Goal: Task Accomplishment & Management: Use online tool/utility

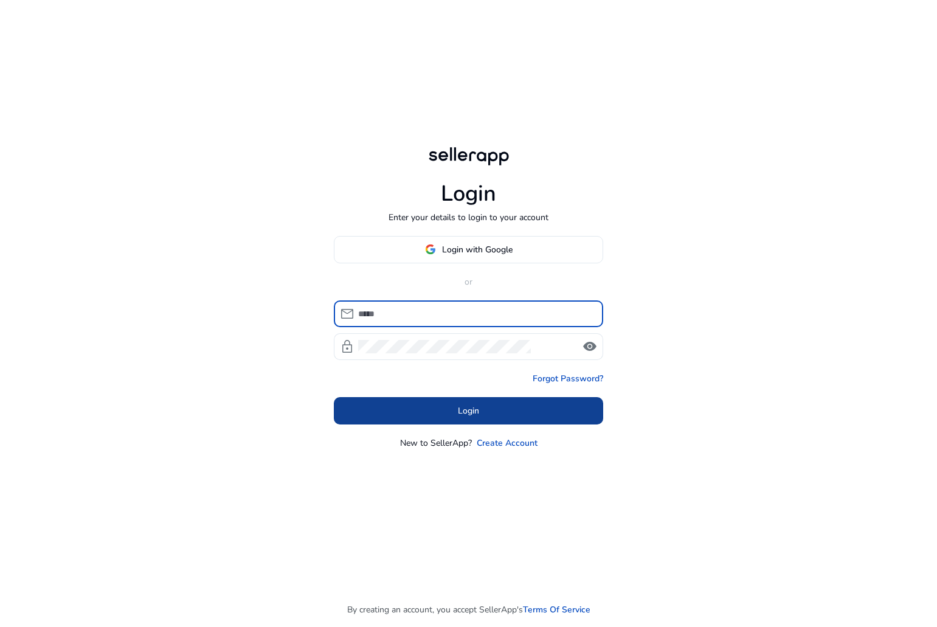
type input "**********"
click at [523, 415] on body "**********" at bounding box center [468, 313] width 937 height 627
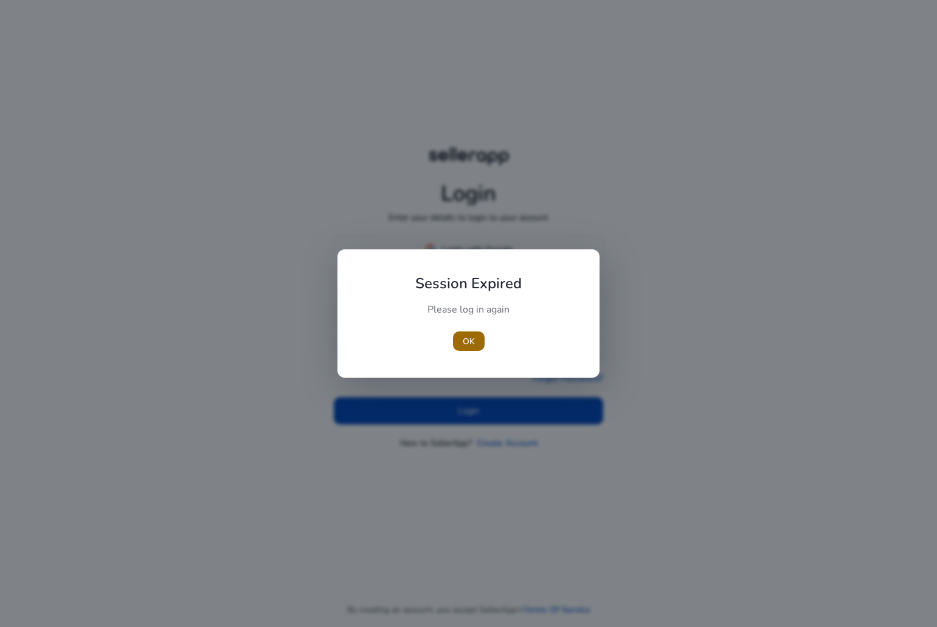
click at [459, 342] on span "button" at bounding box center [469, 341] width 32 height 29
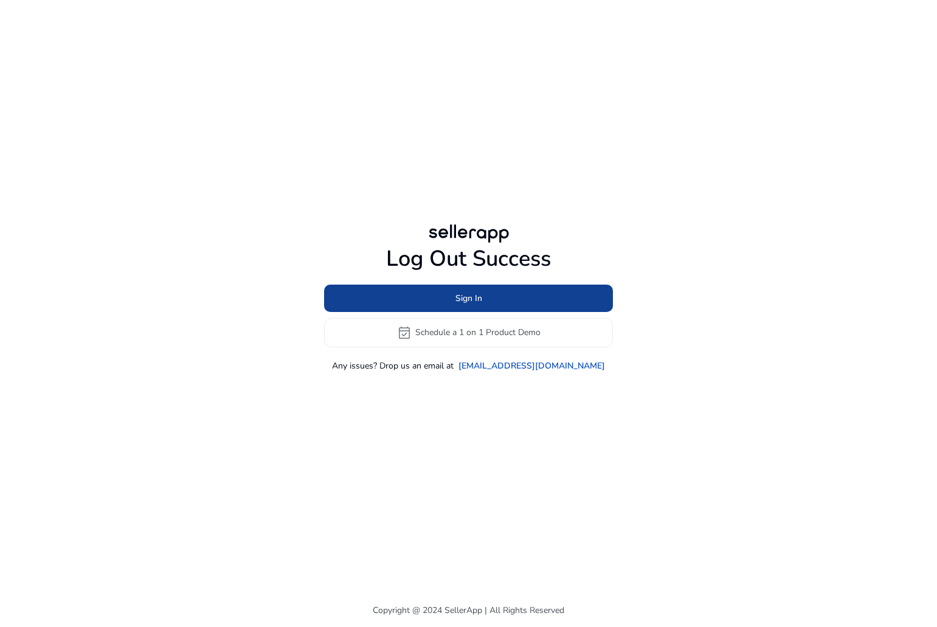
click at [471, 297] on span "Sign In" at bounding box center [469, 298] width 27 height 13
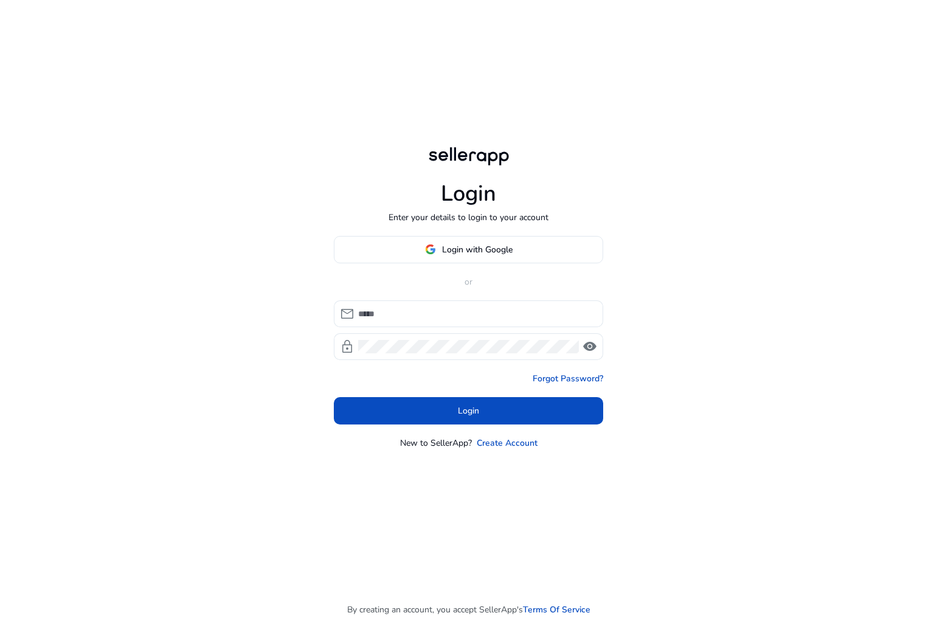
type input "**********"
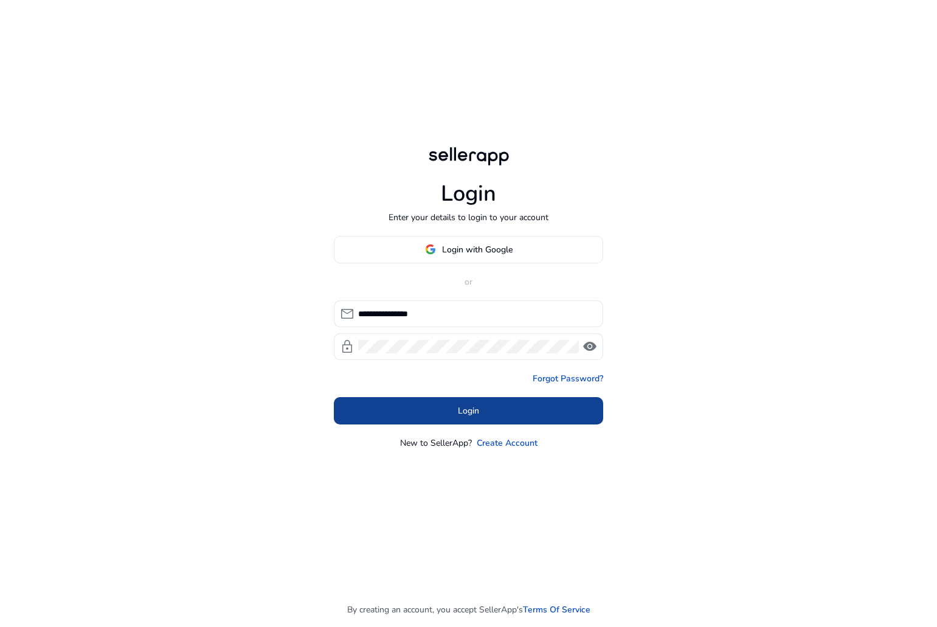
click at [440, 407] on span at bounding box center [468, 410] width 269 height 29
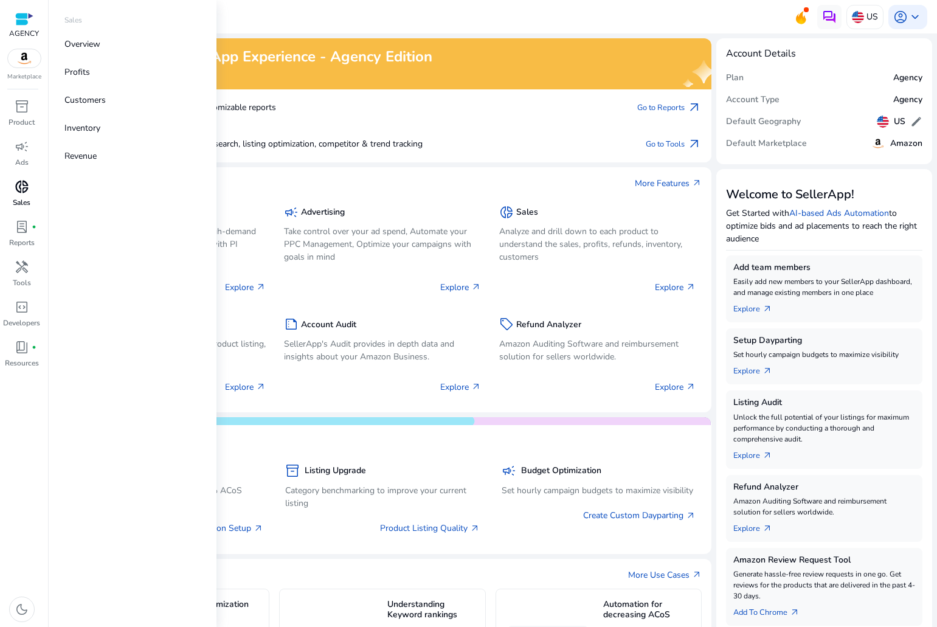
click at [27, 186] on span "donut_small" at bounding box center [22, 186] width 15 height 15
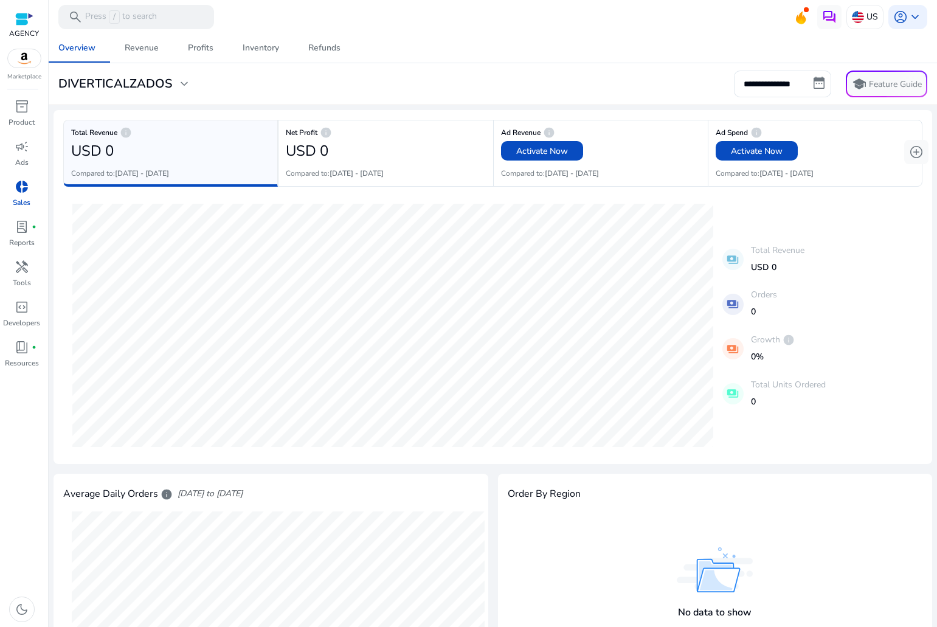
click at [92, 75] on div "**********" at bounding box center [493, 84] width 879 height 27
click at [138, 80] on h3 "DIVERTICALZADOS" at bounding box center [115, 84] width 114 height 15
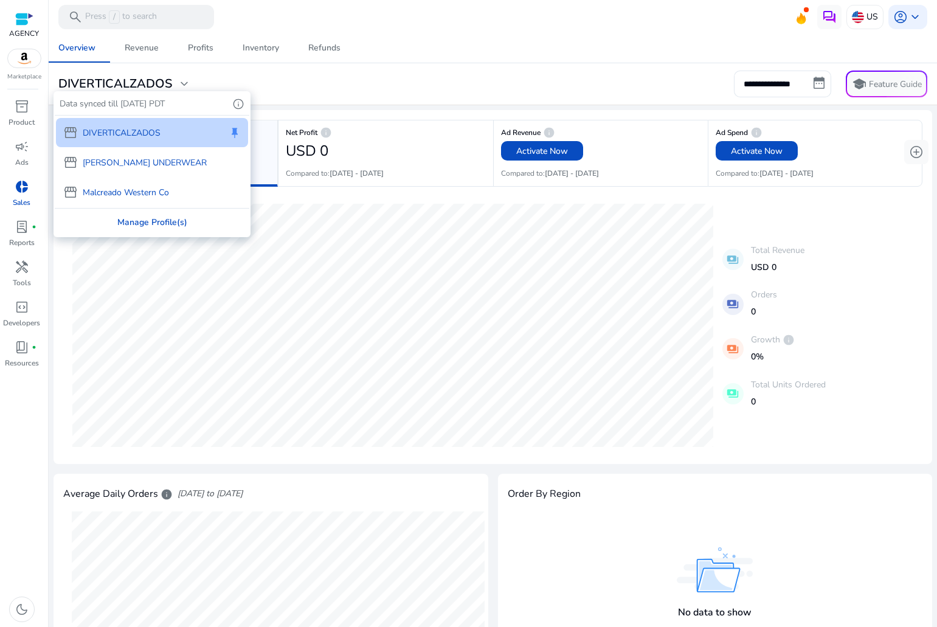
click at [122, 220] on div "Manage Profile(s)" at bounding box center [152, 222] width 195 height 27
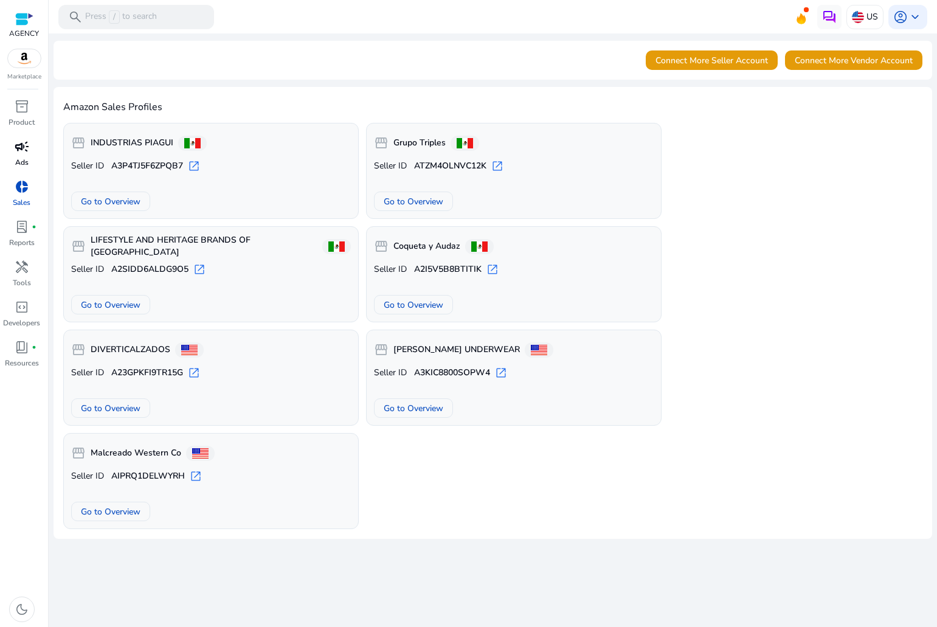
click at [22, 143] on span "campaign" at bounding box center [22, 146] width 15 height 15
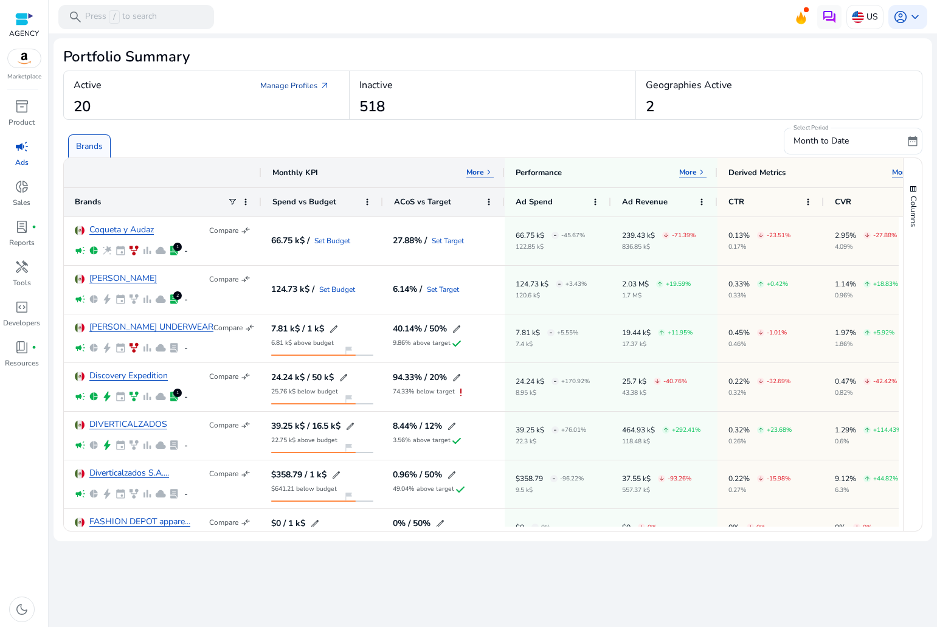
click at [282, 81] on link "Manage Profiles arrow_outward" at bounding box center [295, 86] width 89 height 22
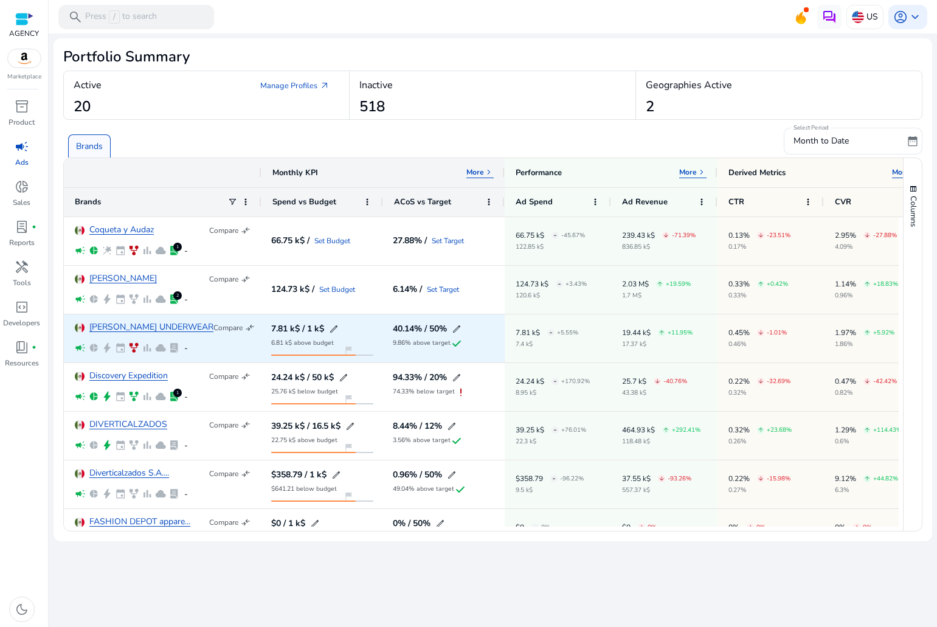
click at [133, 334] on div "[PERSON_NAME] UNDERWEAR Compare compare_arrows campaign pie_chart bolt event fa…" at bounding box center [163, 338] width 176 height 47
click at [127, 328] on link "[PERSON_NAME] UNDERWEAR" at bounding box center [151, 327] width 124 height 9
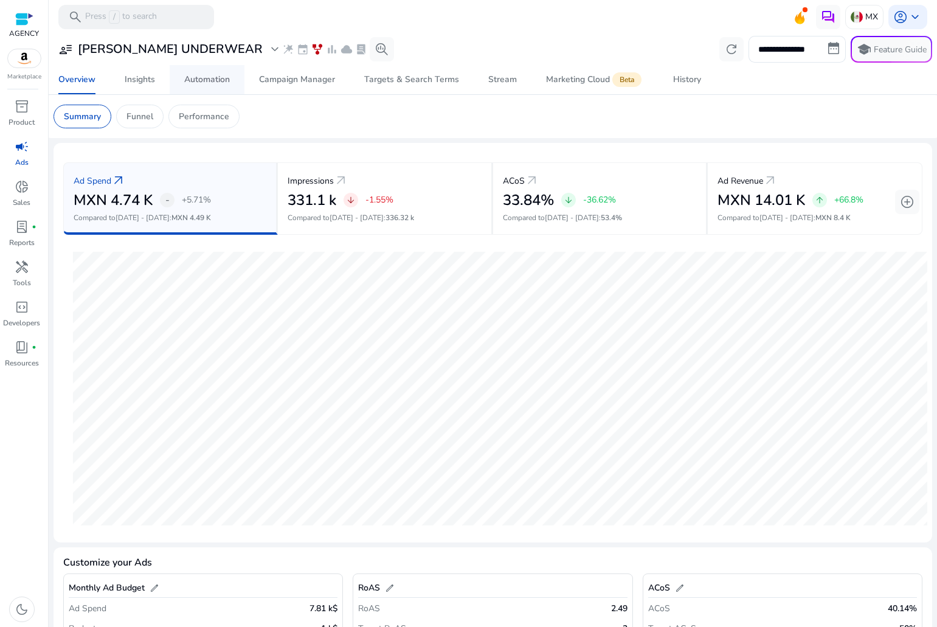
click at [217, 77] on div "Automation" at bounding box center [207, 79] width 46 height 9
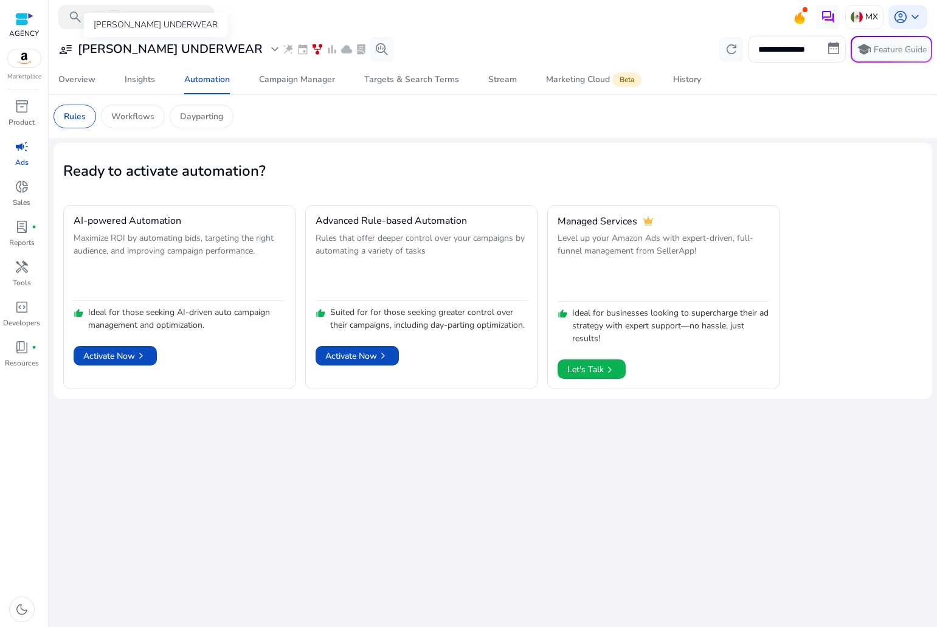
click at [164, 48] on h3 "[PERSON_NAME] UNDERWEAR" at bounding box center [170, 49] width 185 height 15
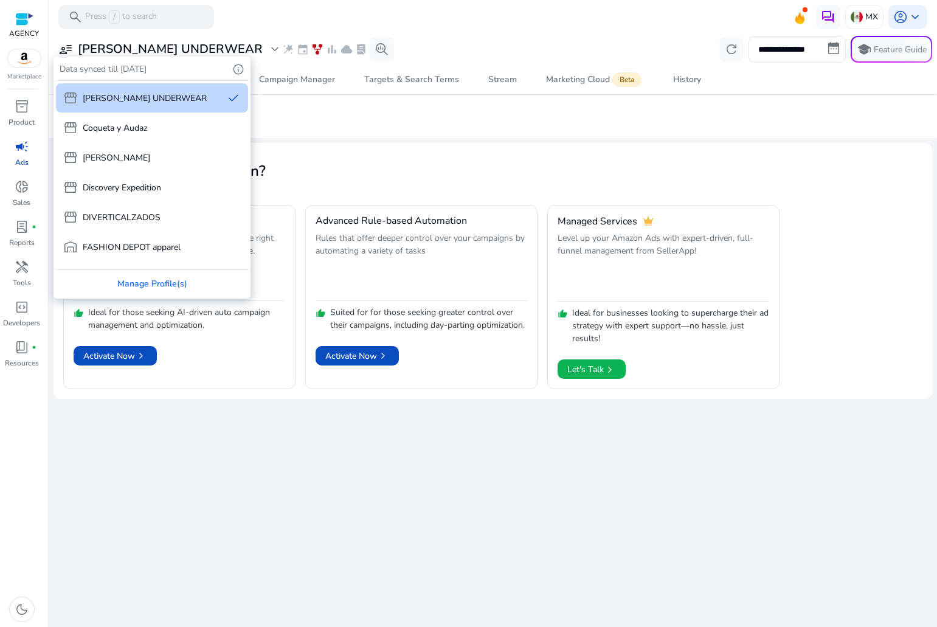
click at [251, 43] on div at bounding box center [468, 313] width 937 height 627
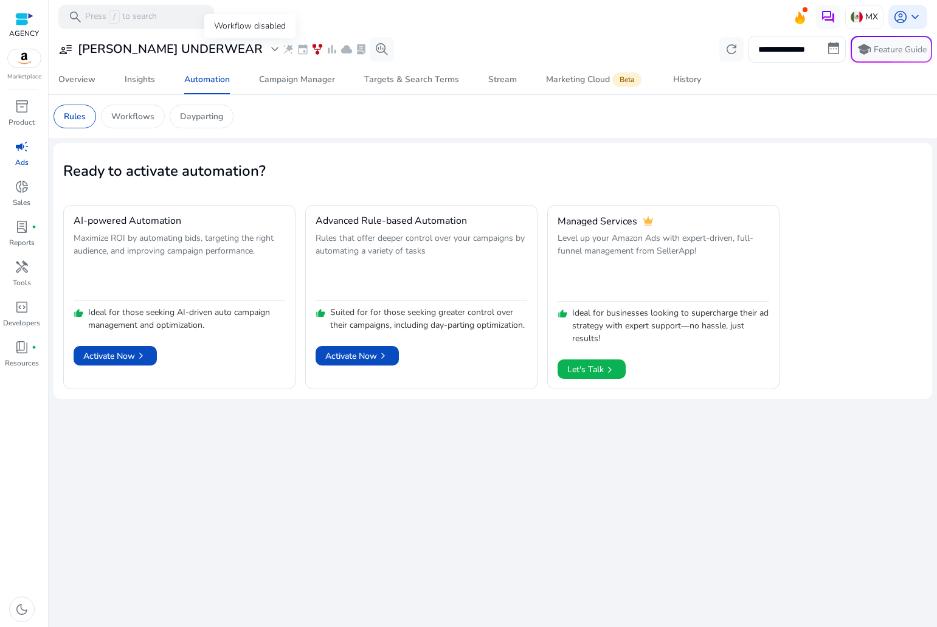
click at [311, 43] on span "family_history" at bounding box center [317, 49] width 12 height 12
click at [311, 50] on span "family_history" at bounding box center [317, 49] width 12 height 12
click at [146, 122] on p "Workflows" at bounding box center [132, 116] width 43 height 13
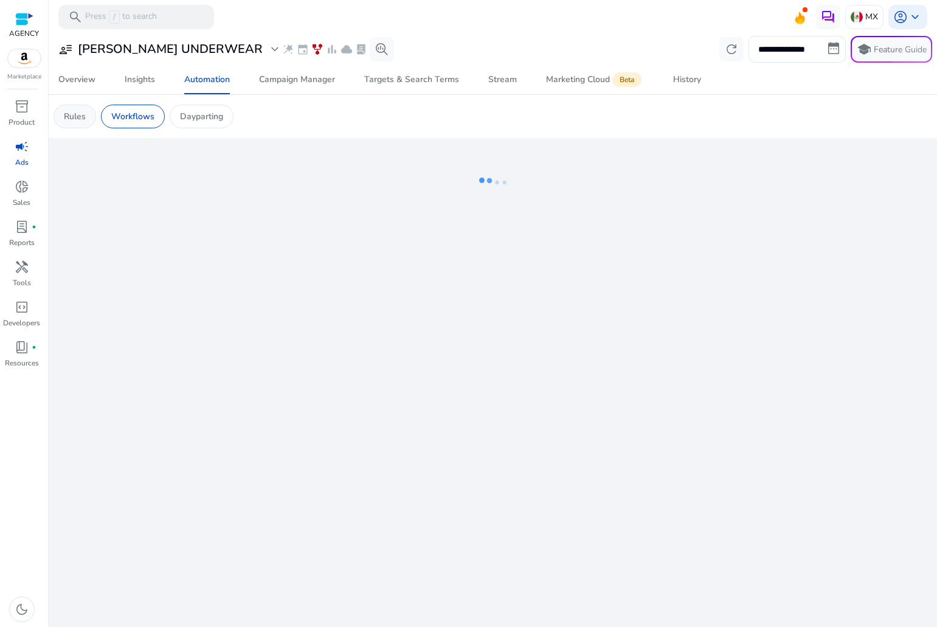
click at [88, 116] on div "Rules" at bounding box center [75, 117] width 43 height 24
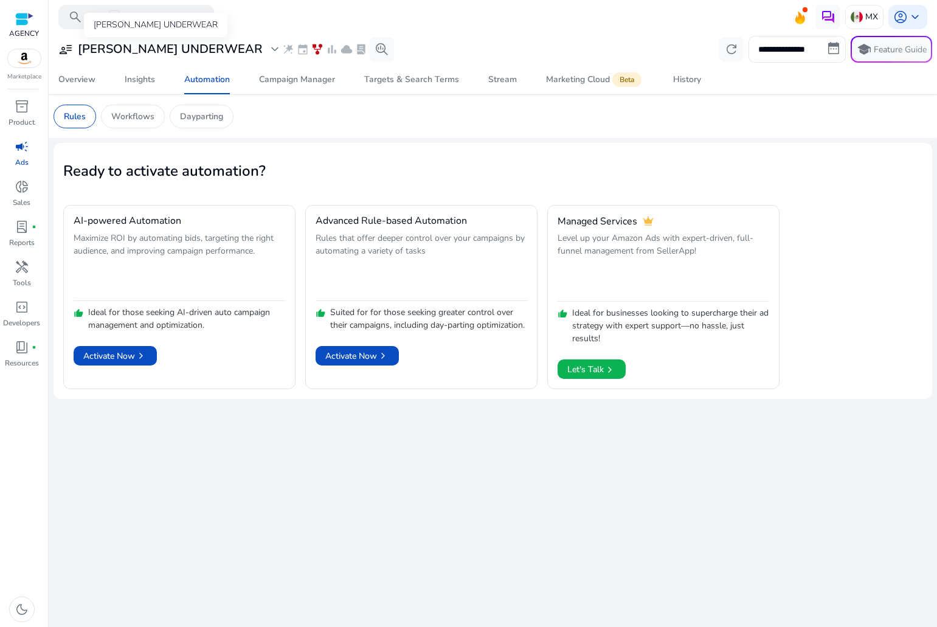
click at [187, 43] on h3 "[PERSON_NAME] UNDERWEAR" at bounding box center [170, 49] width 185 height 15
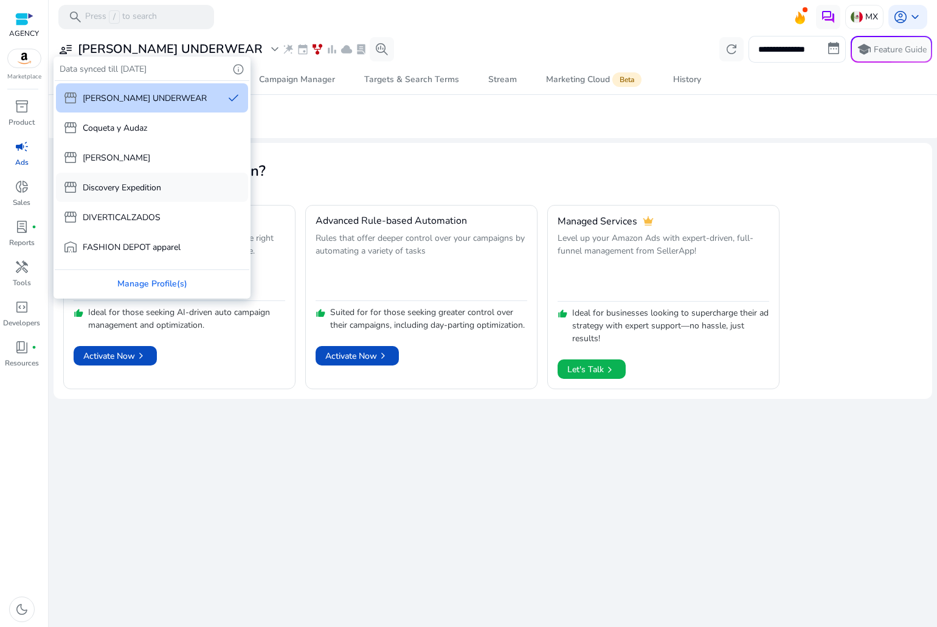
click at [119, 179] on div "storefront Discovery Expedition" at bounding box center [152, 187] width 192 height 29
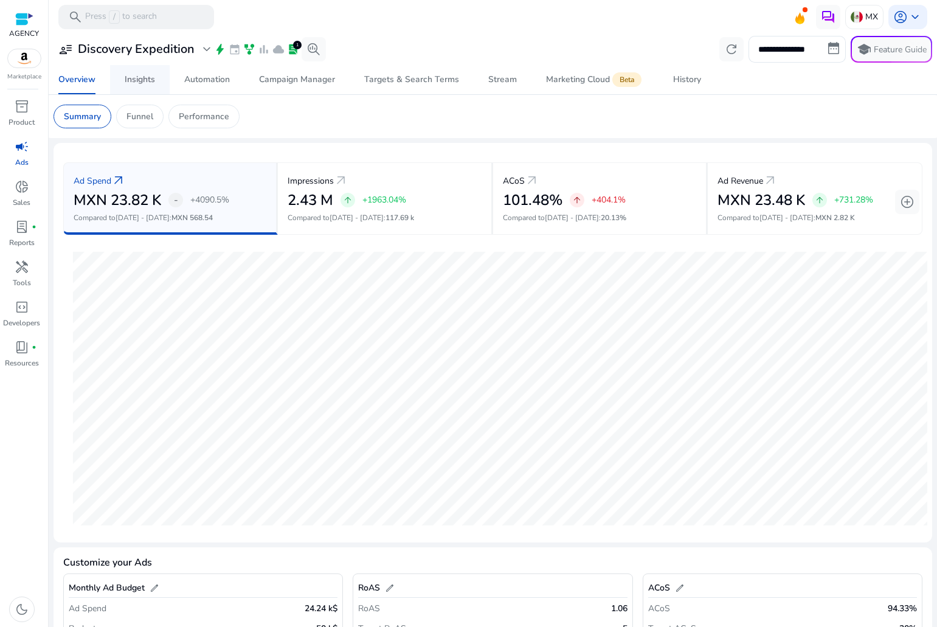
click at [145, 85] on span "Insights" at bounding box center [140, 79] width 30 height 29
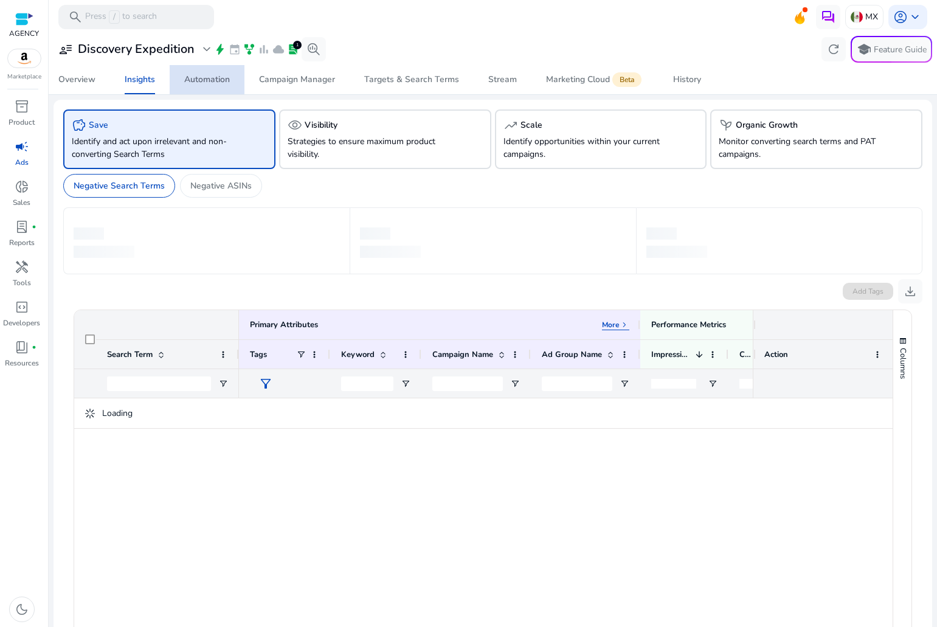
click at [184, 77] on div "Automation" at bounding box center [207, 79] width 46 height 9
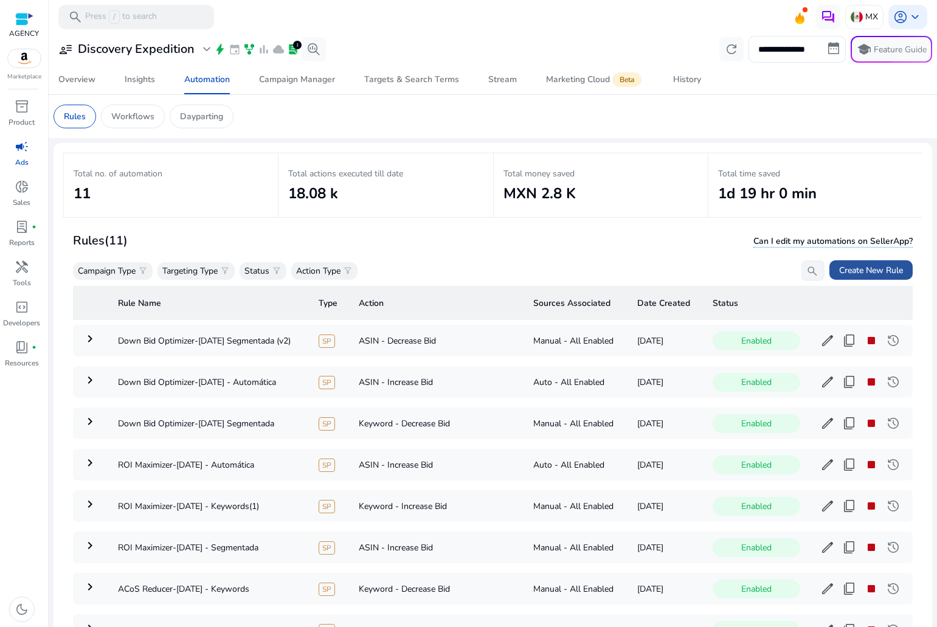
click at [858, 269] on span "Create New Rule" at bounding box center [871, 270] width 64 height 13
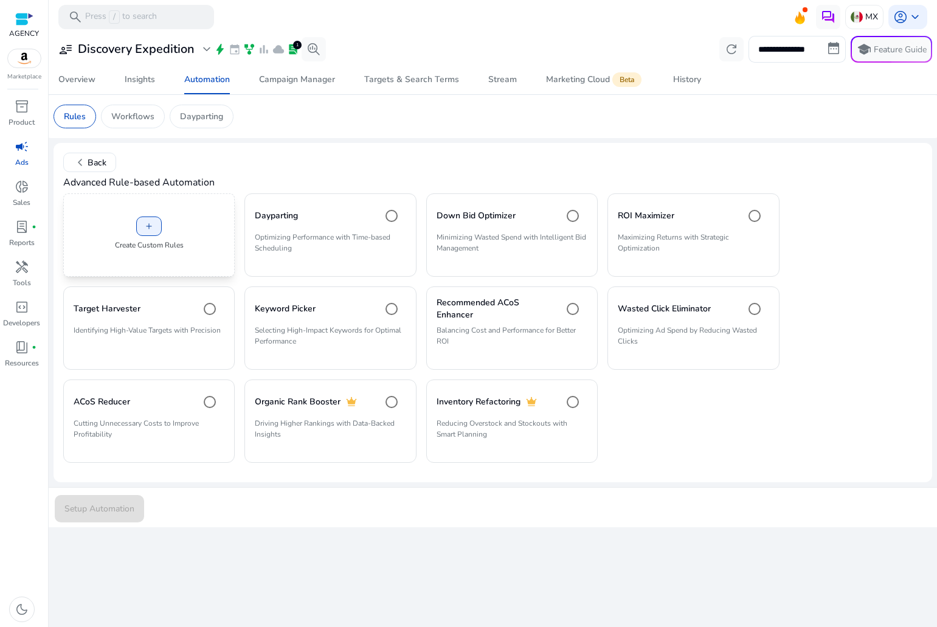
click at [162, 223] on div "add Create Custom Rules" at bounding box center [149, 234] width 172 height 83
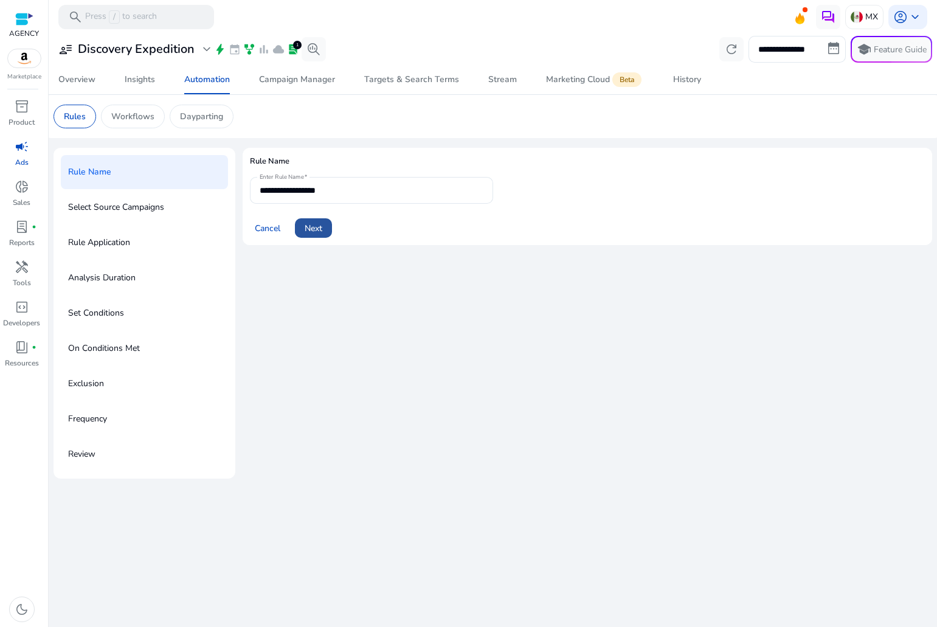
click at [310, 222] on span "Next" at bounding box center [314, 228] width 18 height 13
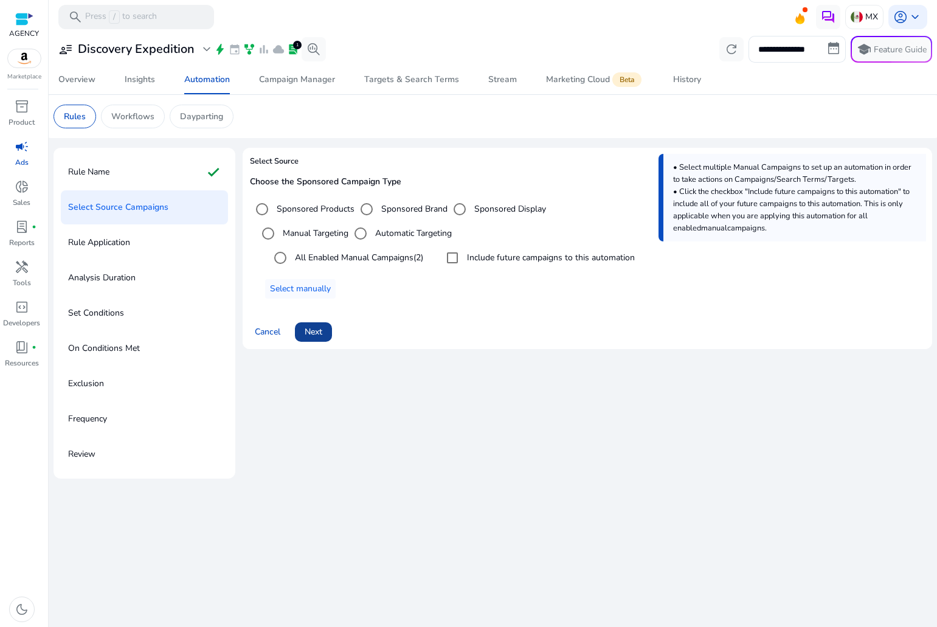
click at [328, 339] on span at bounding box center [313, 331] width 37 height 29
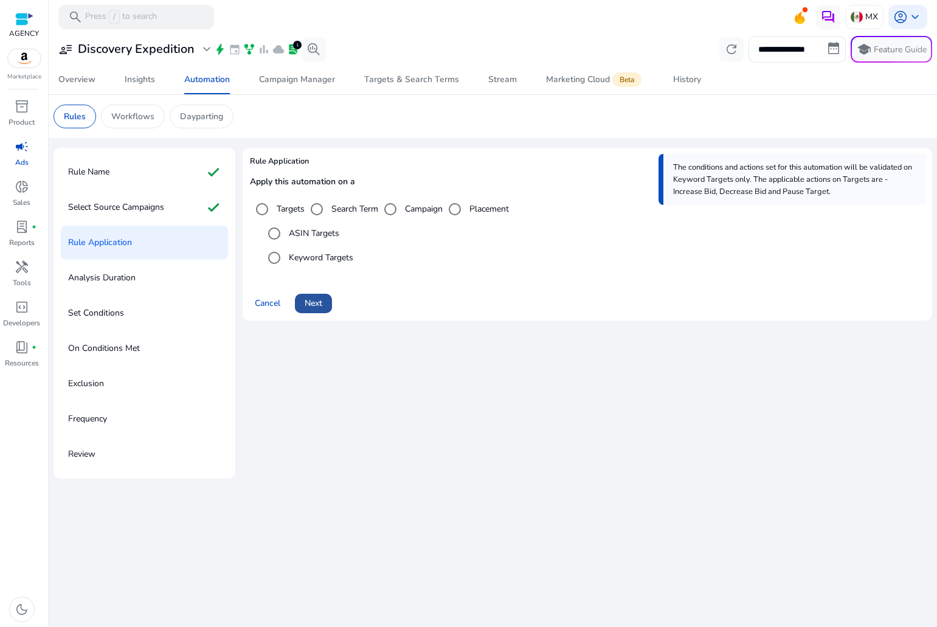
click at [331, 312] on span at bounding box center [313, 303] width 37 height 29
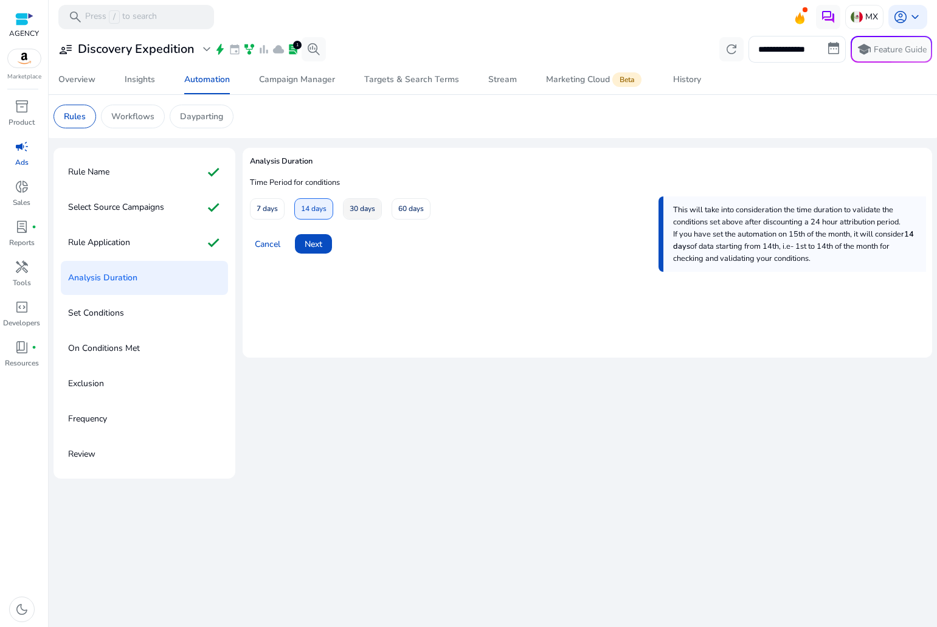
click at [355, 211] on span "30 days" at bounding box center [363, 208] width 26 height 21
click at [307, 255] on span at bounding box center [313, 243] width 37 height 29
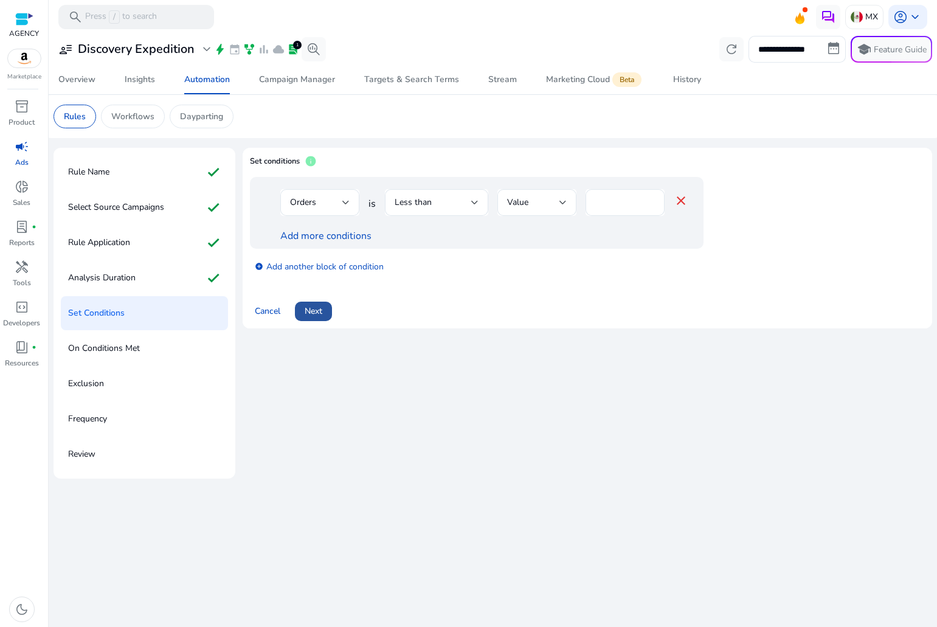
click at [311, 310] on span "Next" at bounding box center [314, 311] width 18 height 13
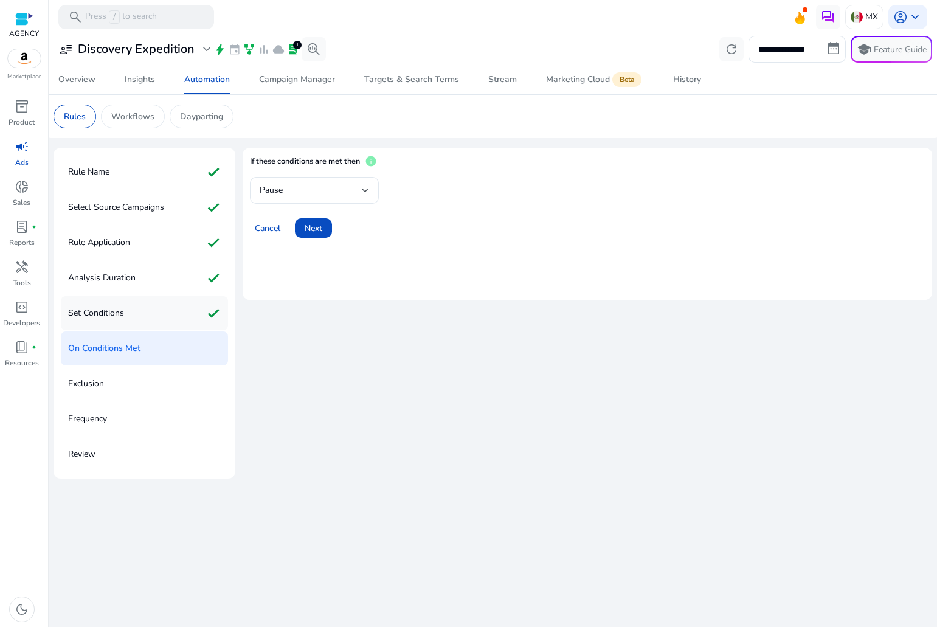
click at [120, 324] on div "Set Conditions check" at bounding box center [144, 313] width 167 height 34
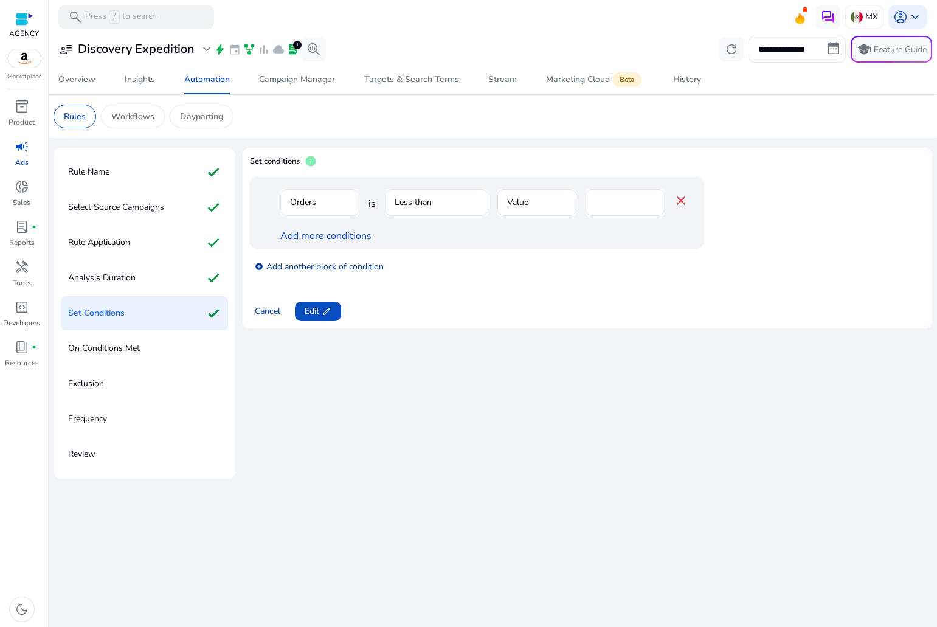
click at [313, 265] on link "add_circle Add another block of condition" at bounding box center [319, 266] width 129 height 14
